Goal: Browse casually: Explore the website without a specific task or goal

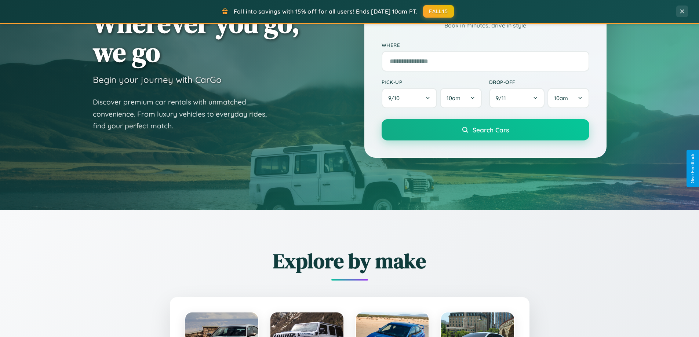
scroll to position [505, 0]
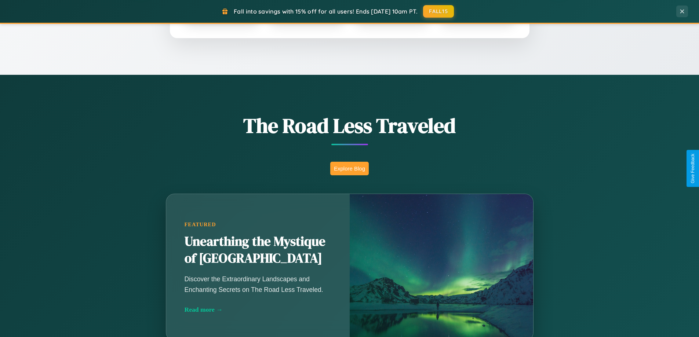
click at [349, 168] on button "Explore Blog" at bounding box center [349, 169] width 39 height 14
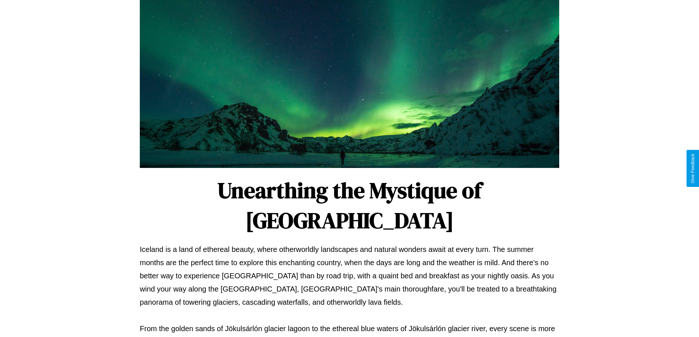
scroll to position [237, 0]
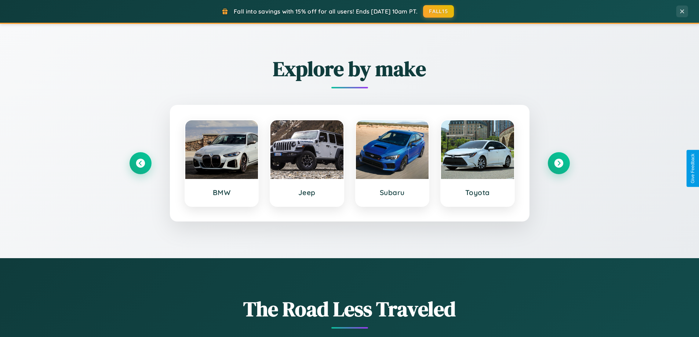
scroll to position [316, 0]
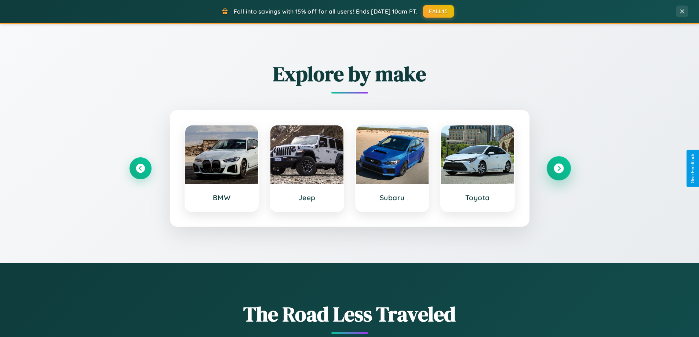
click at [559, 168] on icon at bounding box center [559, 169] width 10 height 10
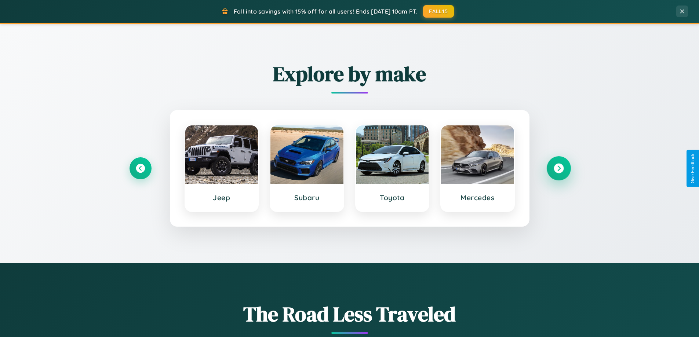
click at [559, 168] on icon at bounding box center [559, 169] width 10 height 10
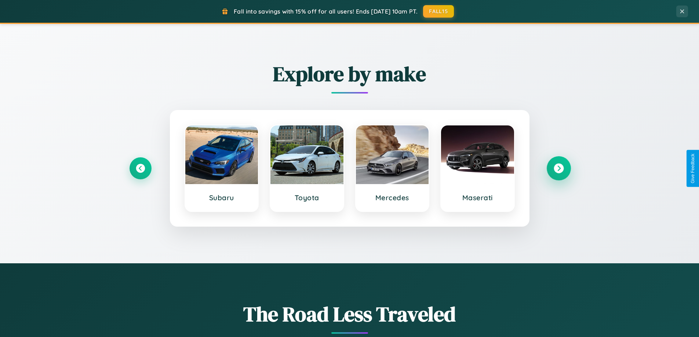
click at [559, 168] on icon at bounding box center [559, 169] width 10 height 10
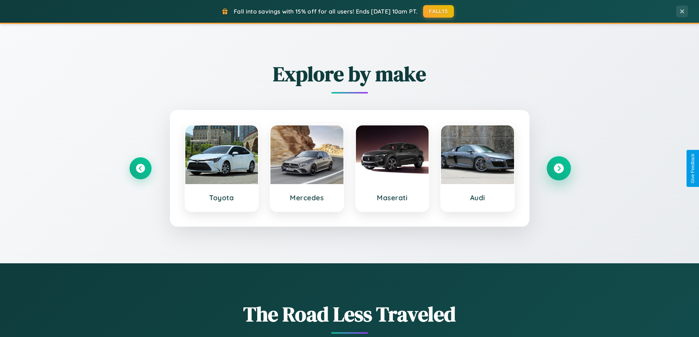
click at [559, 168] on icon at bounding box center [559, 169] width 10 height 10
